Goal: Task Accomplishment & Management: Use online tool/utility

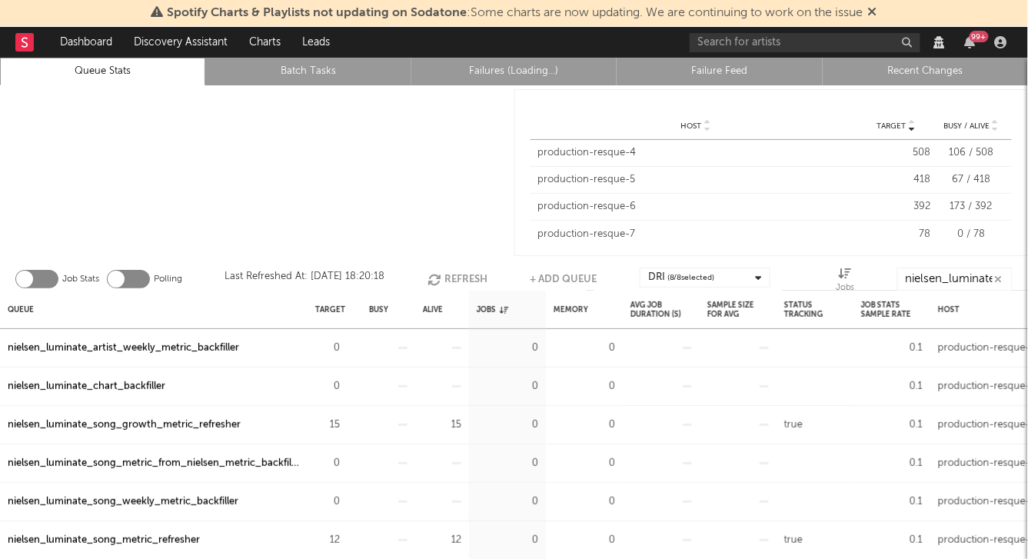
scroll to position [26, 0]
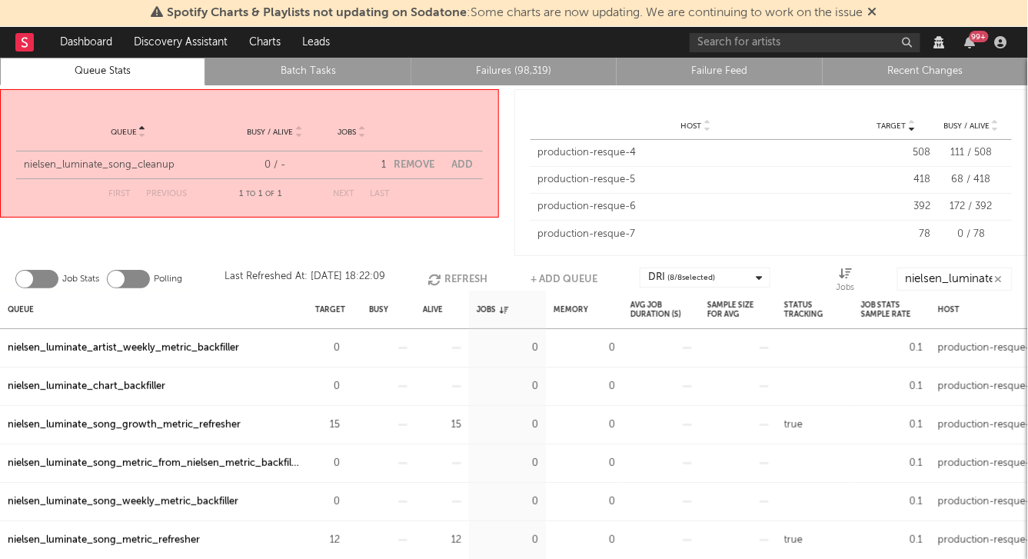
click at [465, 165] on button "Add" at bounding box center [463, 165] width 22 height 10
select select "5913"
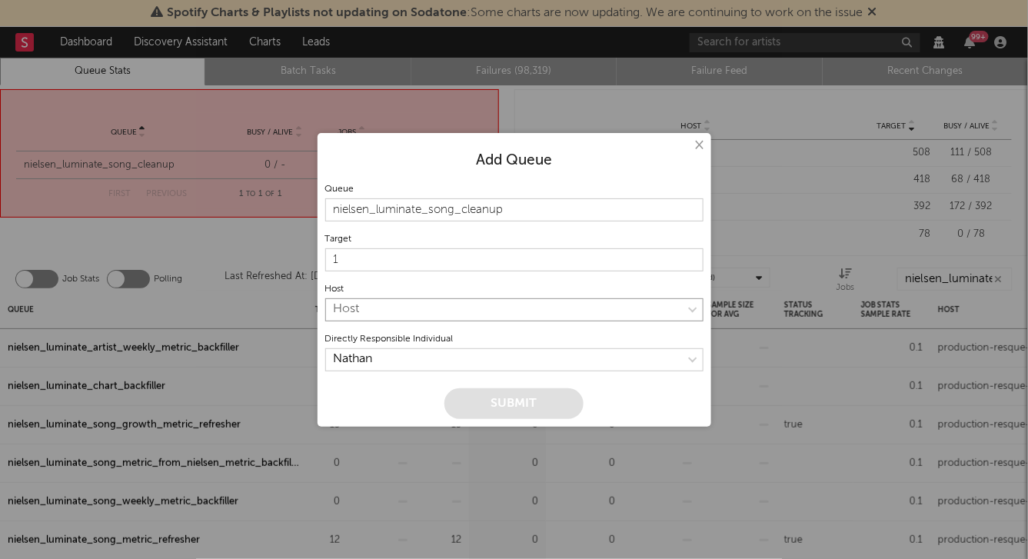
click at [389, 313] on select "Host production-resque-4 production-resque-5 production-resque-6 production-res…" at bounding box center [514, 309] width 378 height 23
select select "7"
click at [325, 298] on select "Host production-resque-4 production-resque-5 production-resque-6 production-res…" at bounding box center [514, 309] width 378 height 23
click at [478, 398] on button "Submit" at bounding box center [513, 403] width 139 height 31
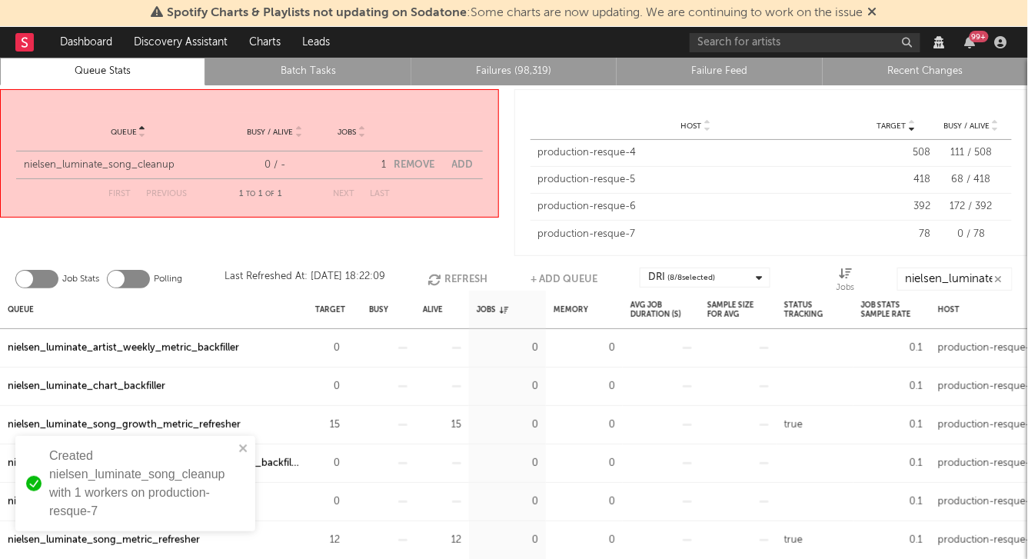
click at [519, 207] on div "Target Host Target Busy / Alive Host Target Busy / Alive Host production-resque…" at bounding box center [771, 172] width 514 height 167
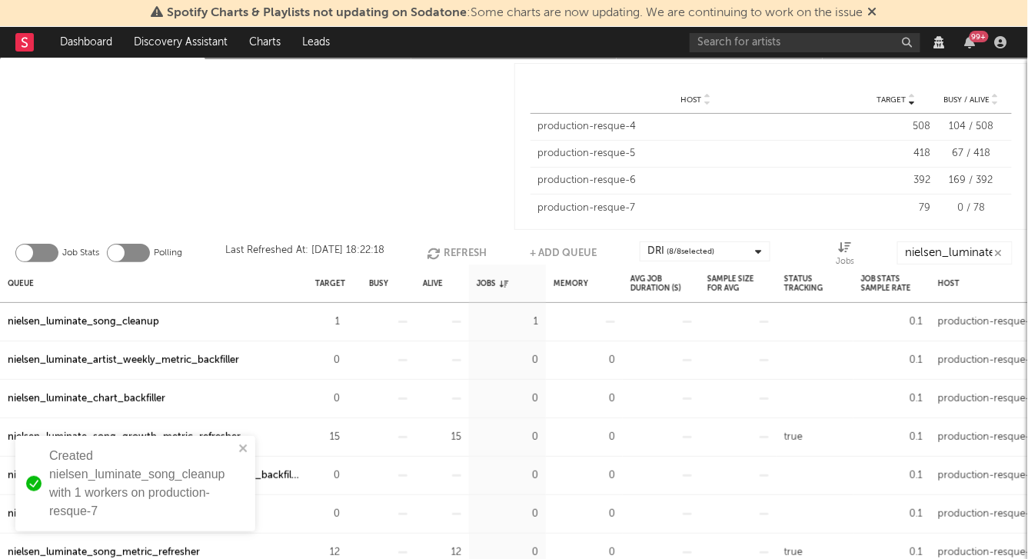
click at [105, 318] on div "nielsen_luminate_song_cleanup" at bounding box center [83, 322] width 151 height 18
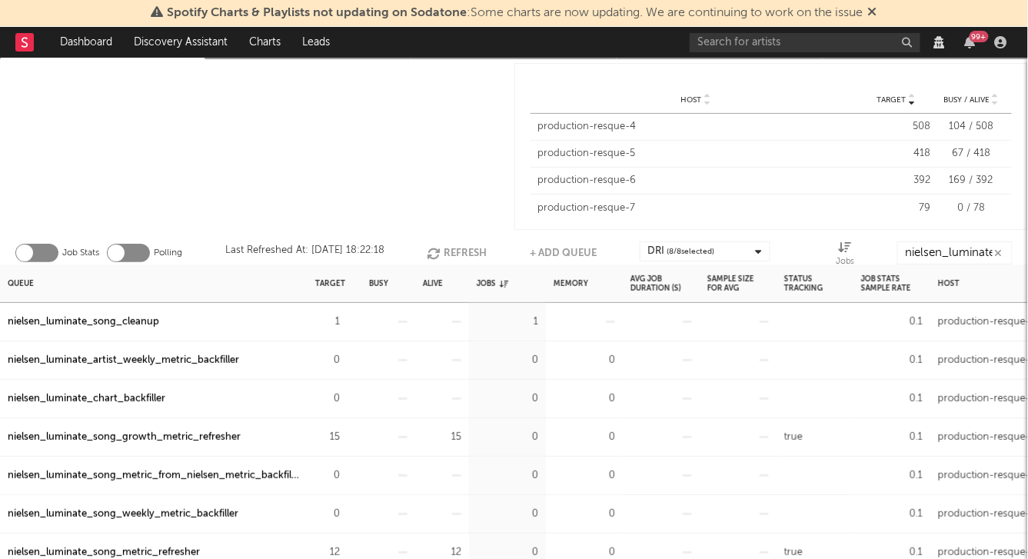
click at [354, 318] on div "1" at bounding box center [335, 322] width 54 height 38
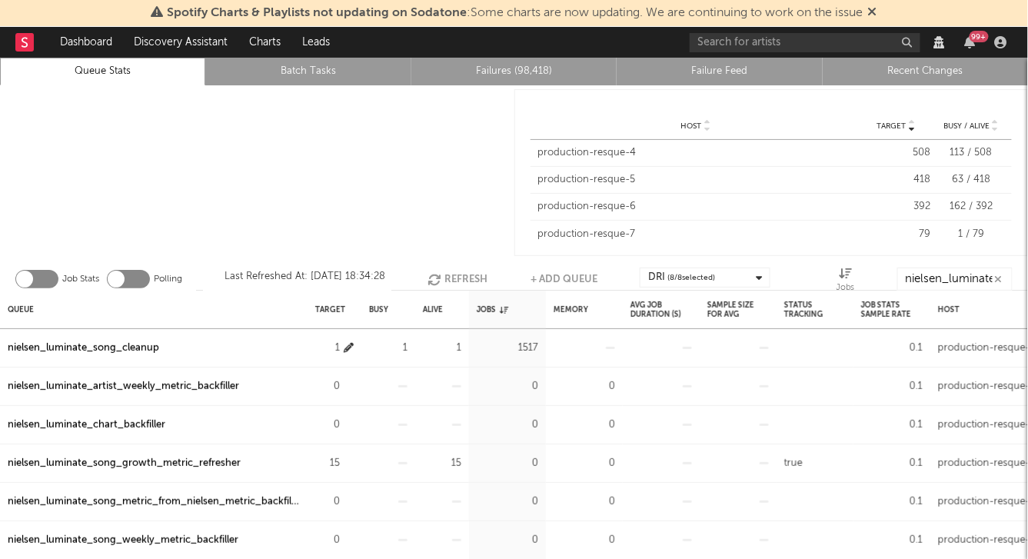
click at [348, 346] on icon "button" at bounding box center [349, 348] width 10 height 10
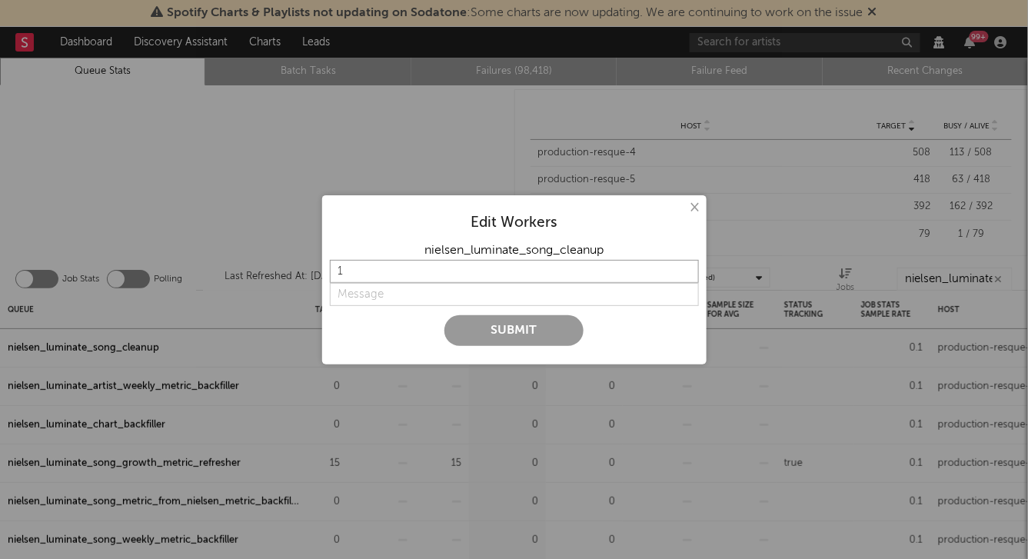
drag, startPoint x: 377, startPoint y: 272, endPoint x: 304, endPoint y: 272, distance: 73.0
click at [309, 272] on div "× Edit Workers nielsen_luminate_song_cleanup 1 Submit" at bounding box center [514, 279] width 1028 height 559
type input "3"
click at [378, 294] on input "string" at bounding box center [514, 294] width 369 height 23
type input "more"
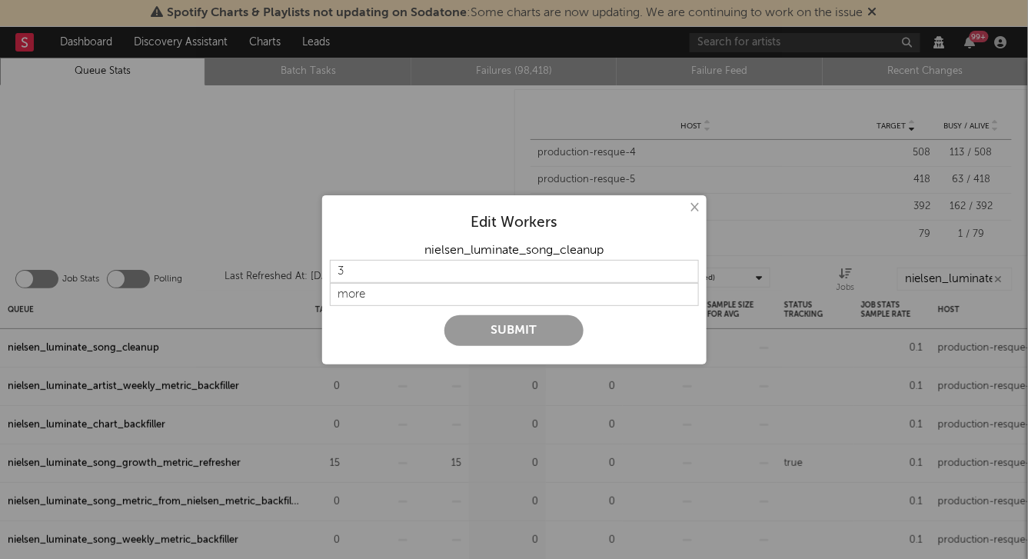
click at [479, 328] on button "Submit" at bounding box center [513, 330] width 139 height 31
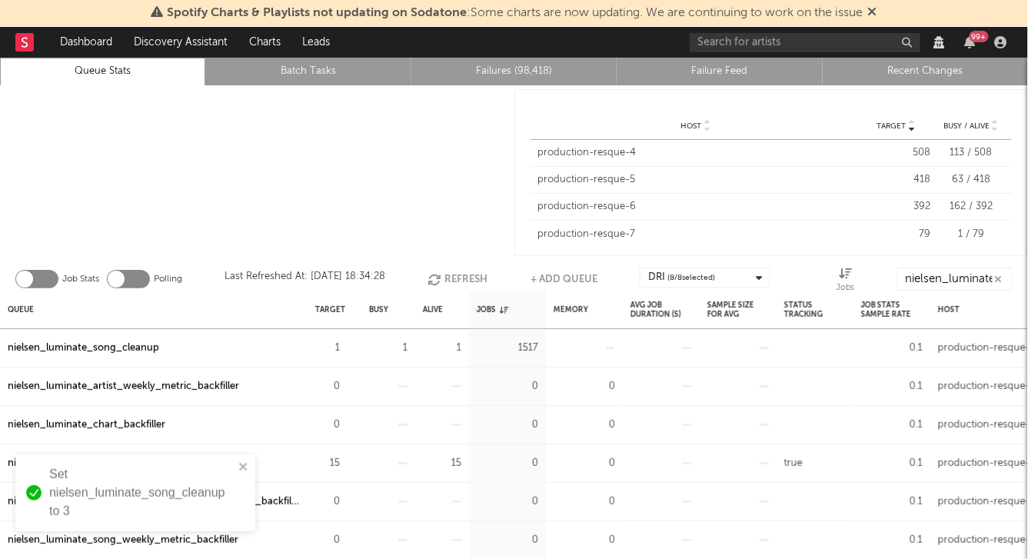
click at [347, 179] on div at bounding box center [257, 172] width 514 height 175
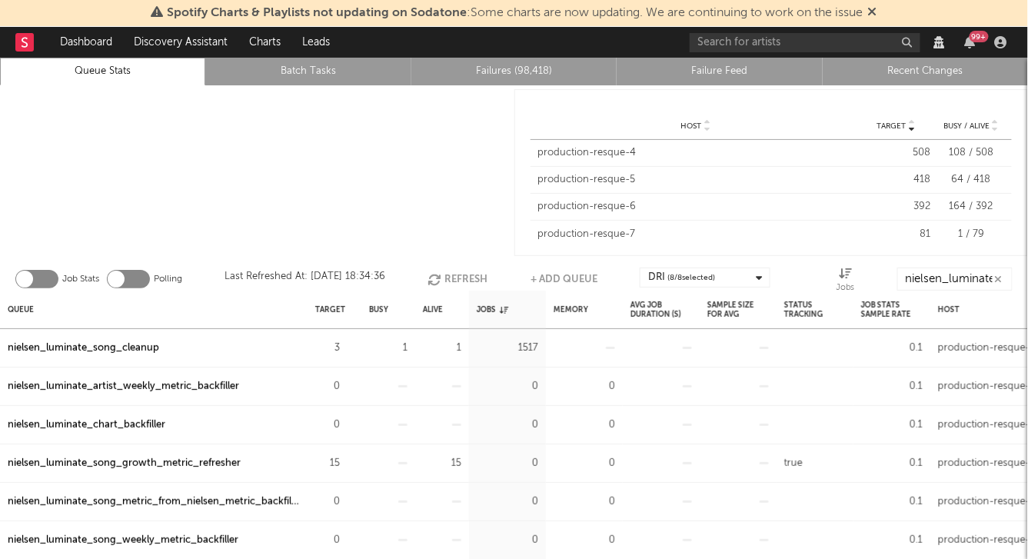
scroll to position [26, 0]
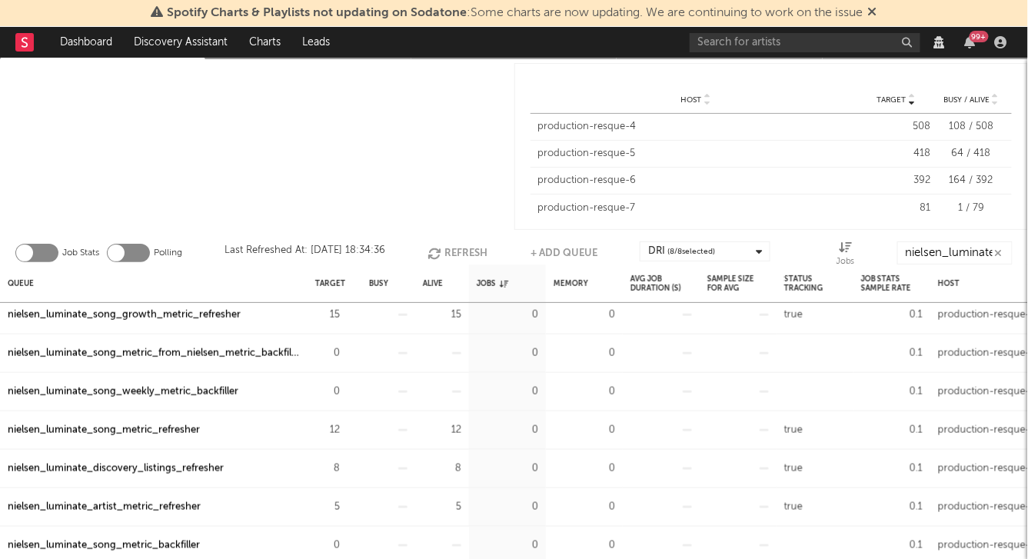
click at [169, 428] on div "nielsen_luminate_song_metric_refresher" at bounding box center [104, 430] width 192 height 18
click at [218, 165] on div at bounding box center [257, 146] width 514 height 175
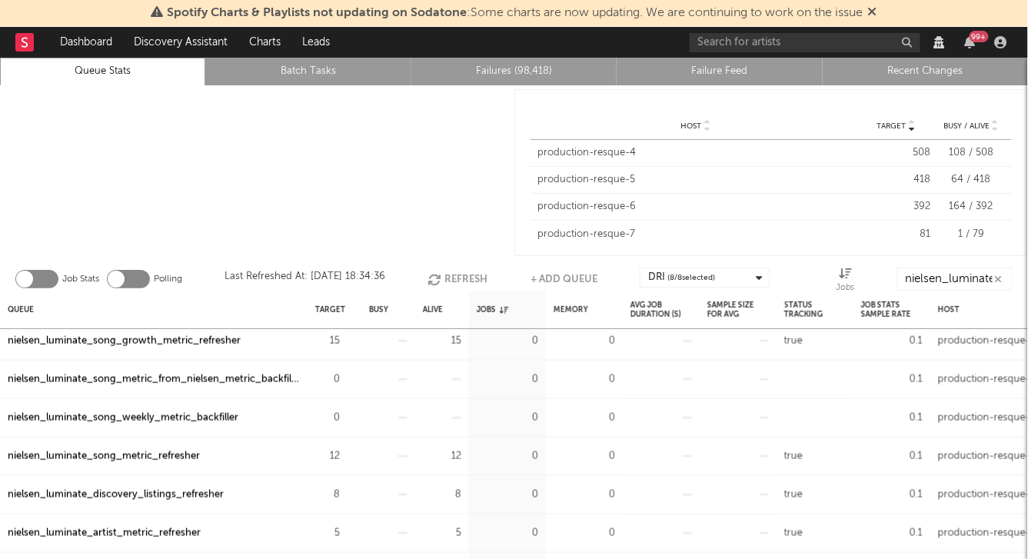
click at [511, 70] on link "Failures (98,418)" at bounding box center [514, 71] width 188 height 18
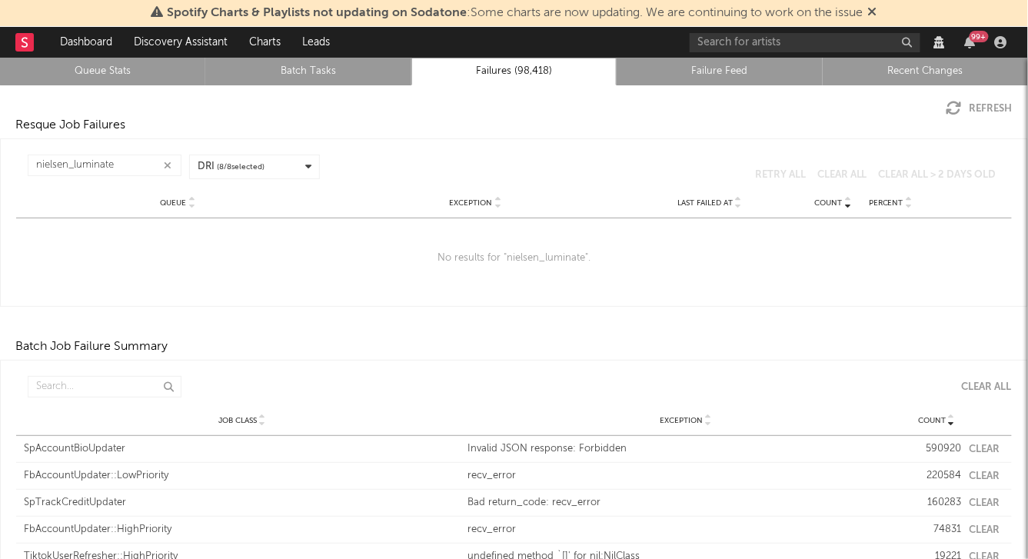
click at [970, 105] on button "Refresh" at bounding box center [980, 108] width 66 height 15
click at [108, 65] on link "Queue Stats" at bounding box center [102, 71] width 188 height 18
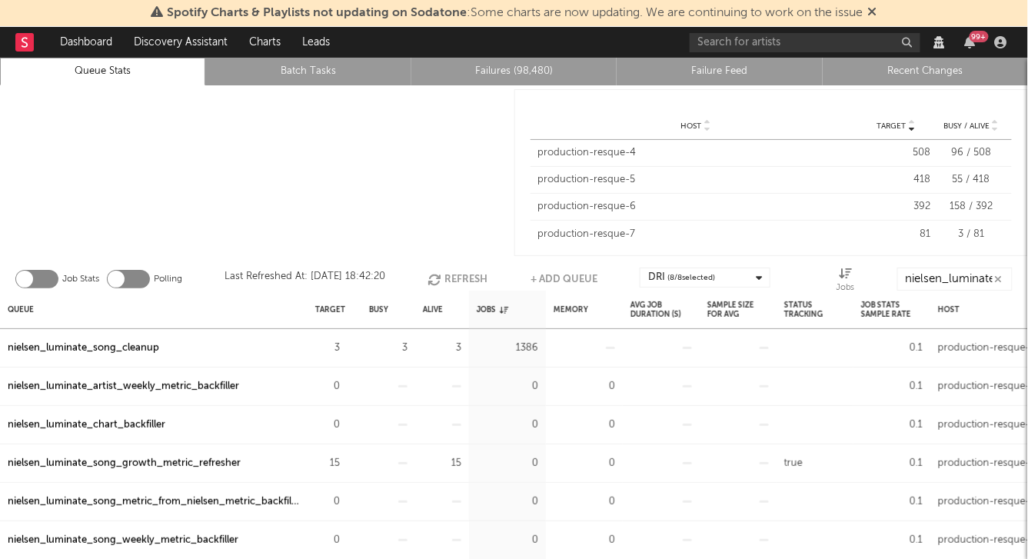
click at [706, 77] on link "Failure Feed" at bounding box center [719, 71] width 188 height 18
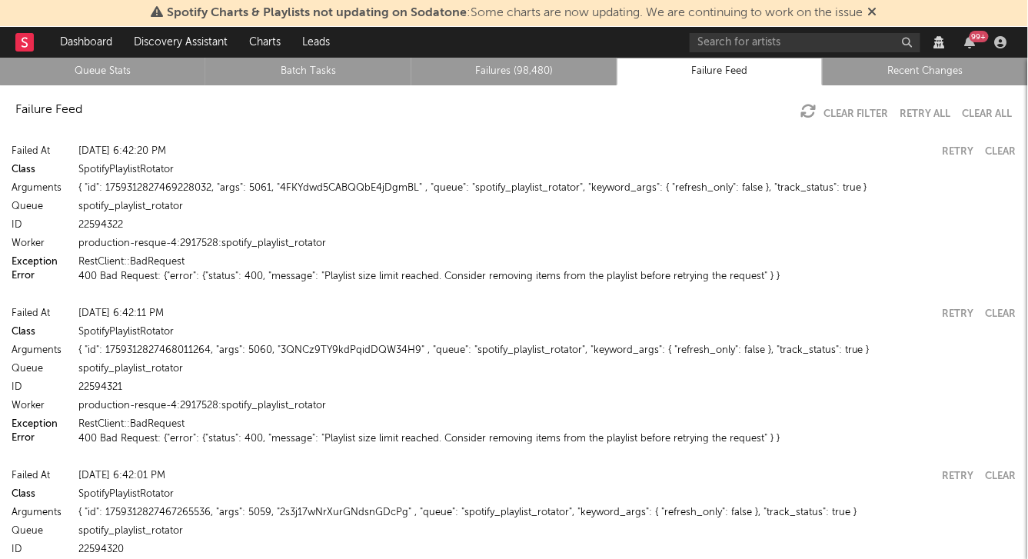
click at [590, 130] on div "Failure Feed Clear Filter Retry All Clear All" at bounding box center [514, 109] width 1028 height 49
click at [301, 79] on link "Batch Tasks" at bounding box center [308, 71] width 188 height 18
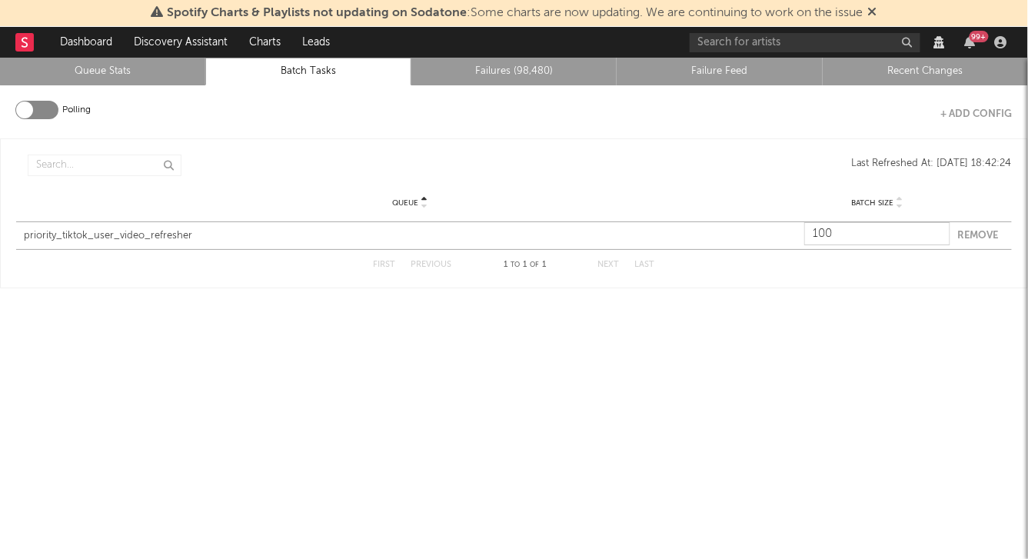
click at [515, 65] on link "Failures (98,480)" at bounding box center [514, 71] width 188 height 18
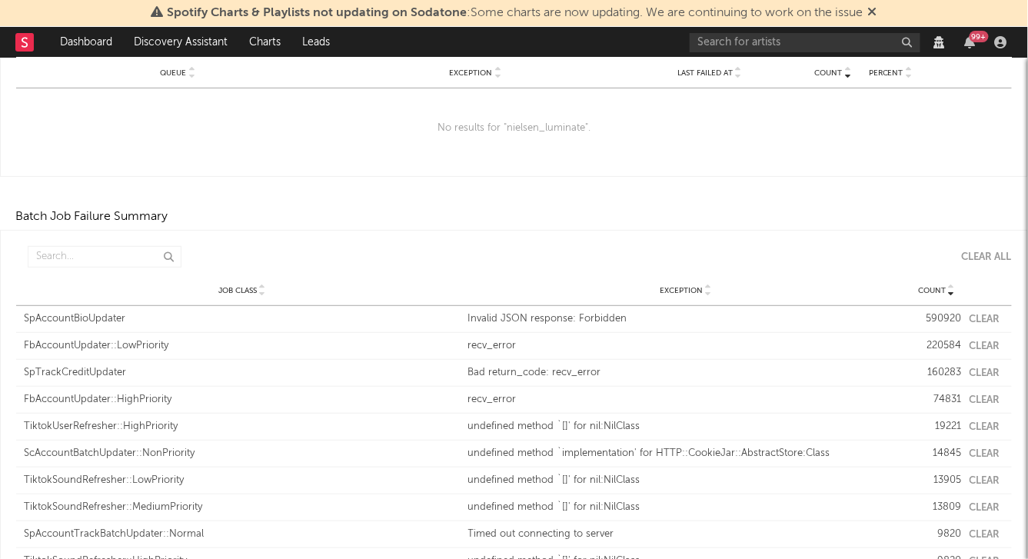
scroll to position [151, 0]
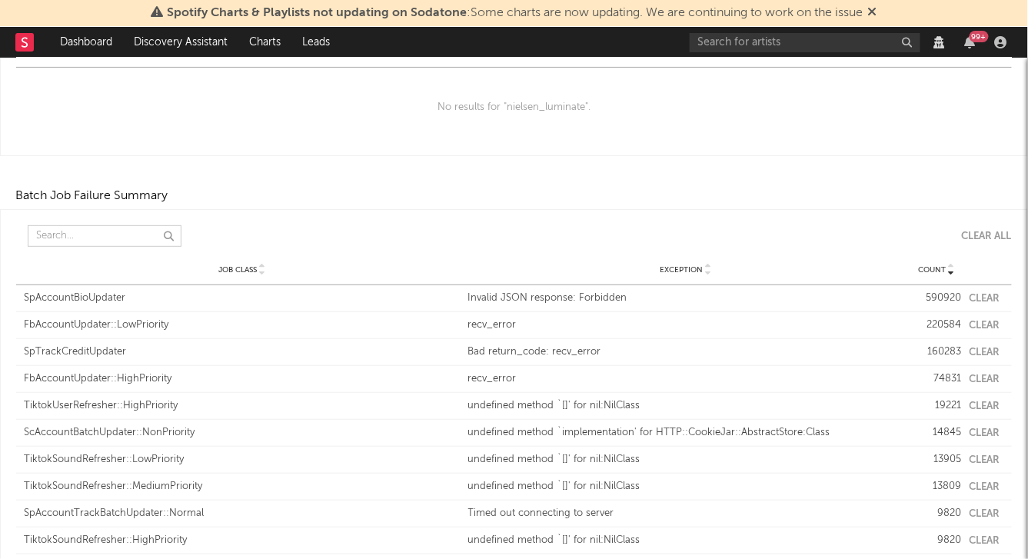
click at [116, 231] on input "text" at bounding box center [105, 236] width 154 height 22
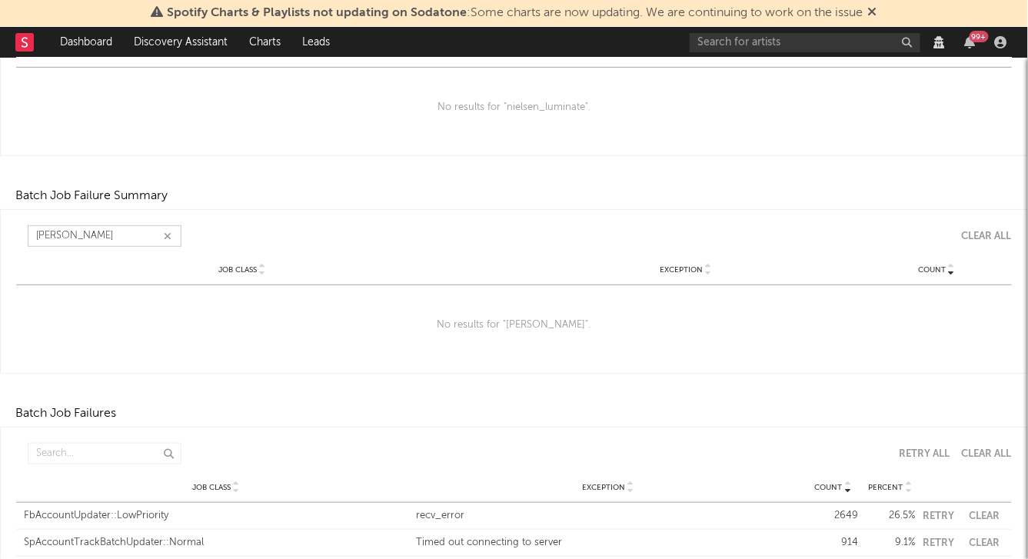
type input "nielsen"
click at [65, 459] on input "text" at bounding box center [105, 454] width 154 height 22
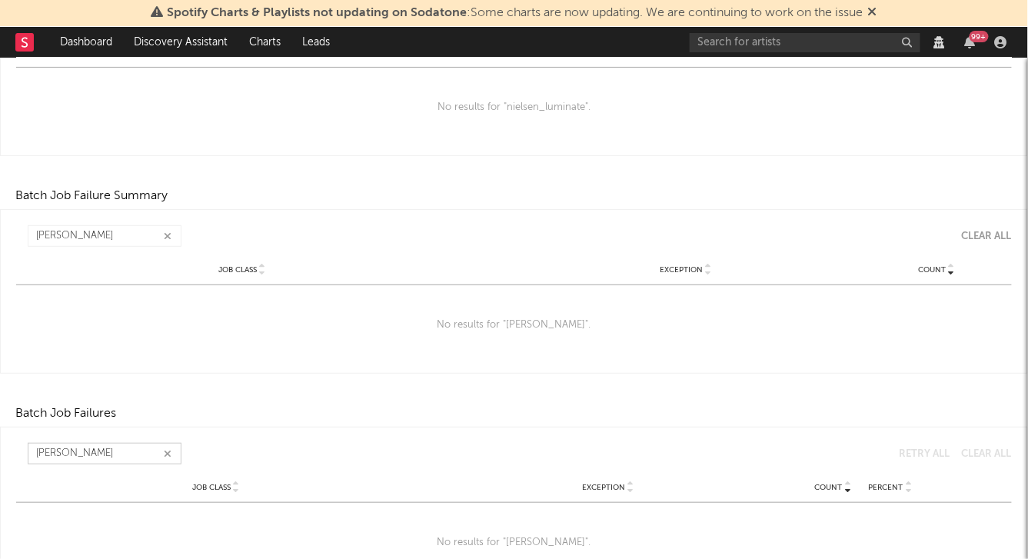
scroll to position [0, 0]
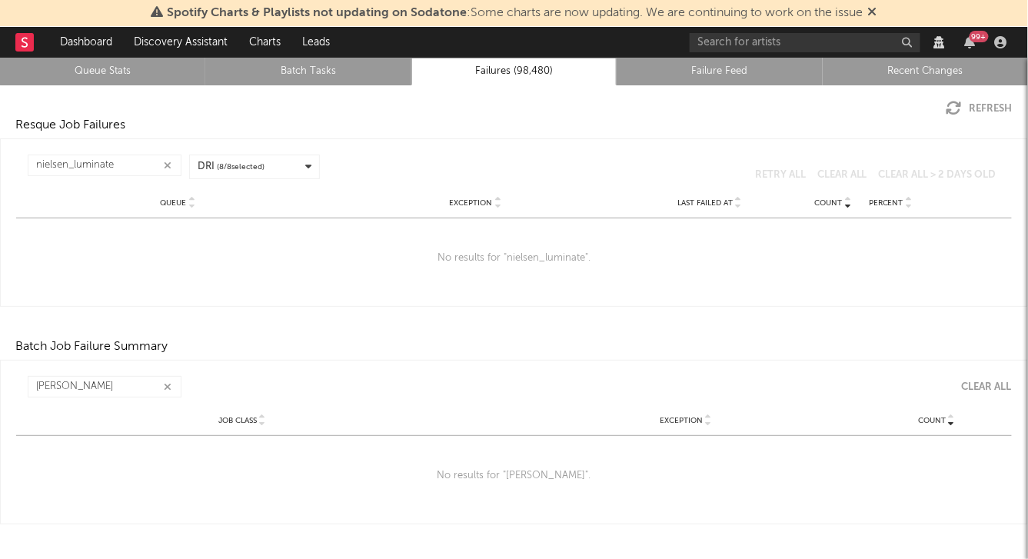
type input "nielsen"
click at [125, 71] on link "Queue Stats" at bounding box center [102, 71] width 188 height 18
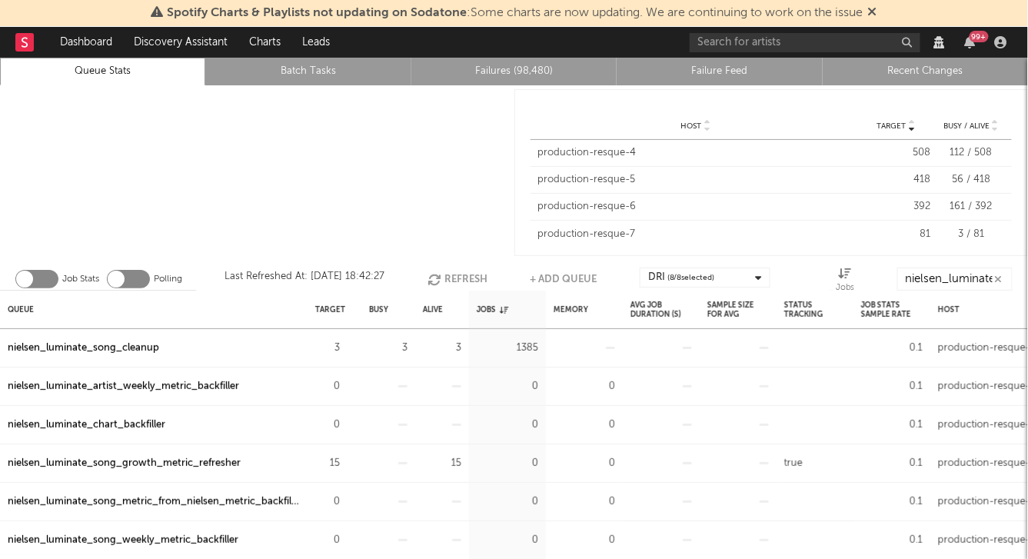
scroll to position [26, 0]
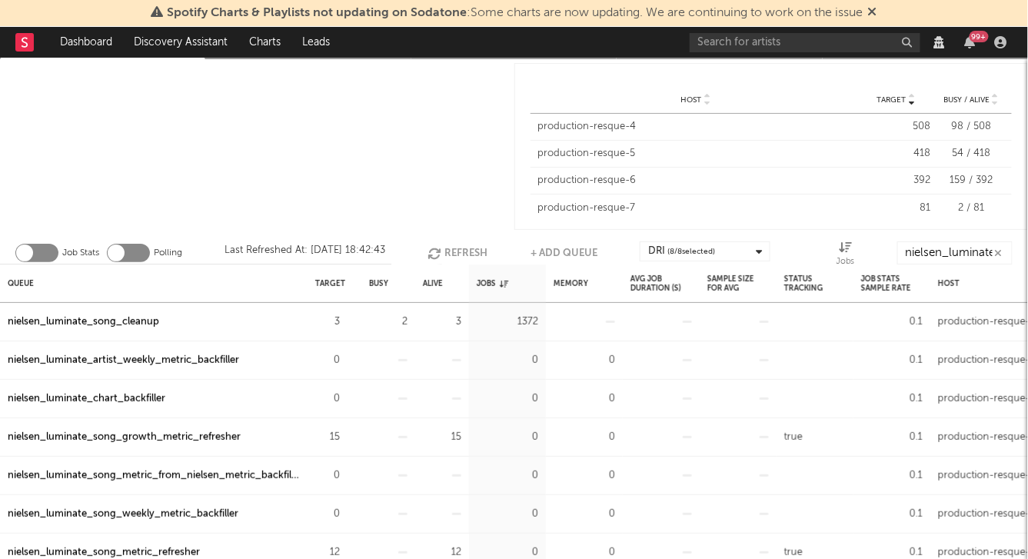
click at [90, 315] on div "nielsen_luminate_song_cleanup" at bounding box center [83, 322] width 151 height 18
